Goal: Task Accomplishment & Management: Use online tool/utility

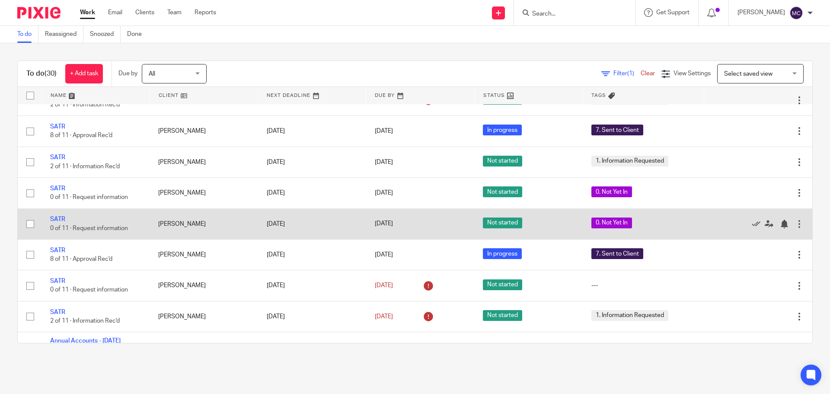
scroll to position [475, 0]
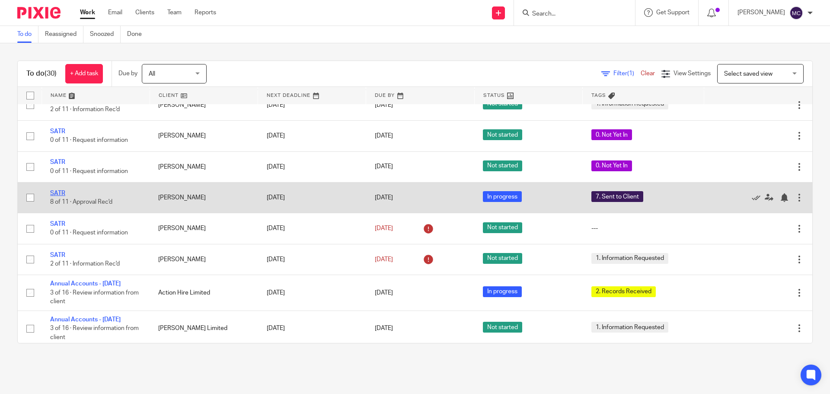
click at [59, 196] on link "SATR" at bounding box center [57, 193] width 15 height 6
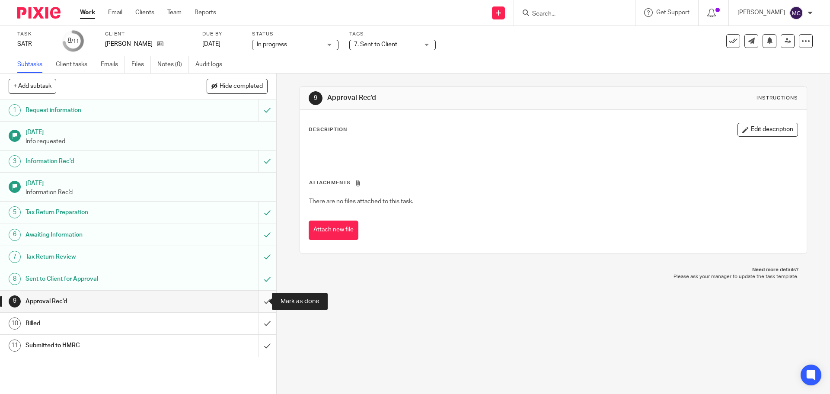
click at [257, 304] on input "submit" at bounding box center [138, 301] width 276 height 22
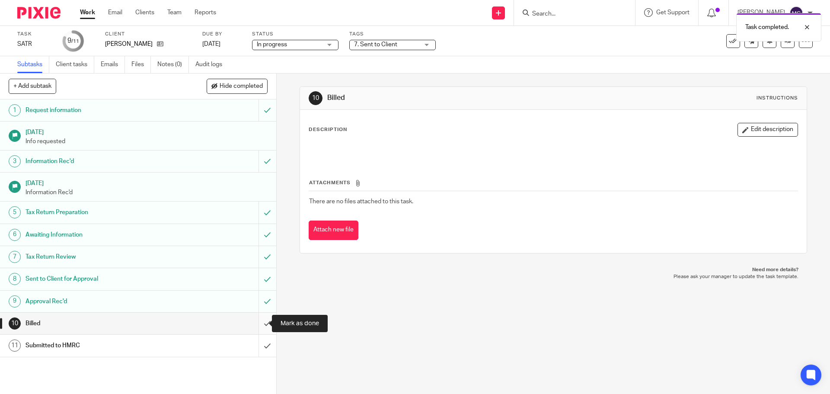
click at [259, 318] on input "submit" at bounding box center [138, 323] width 276 height 22
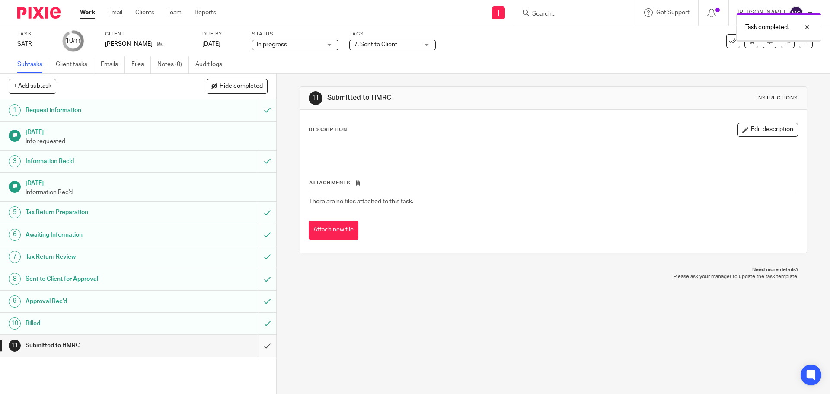
click at [258, 343] on input "submit" at bounding box center [138, 345] width 276 height 22
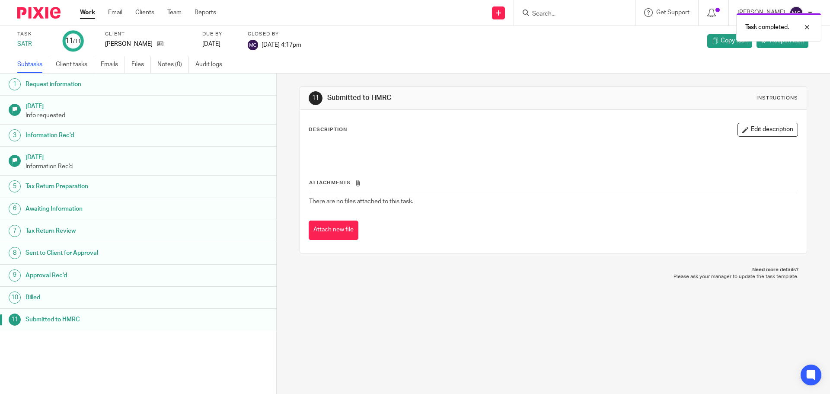
click at [89, 14] on link "Work" at bounding box center [87, 12] width 15 height 9
